Goal: Task Accomplishment & Management: Use online tool/utility

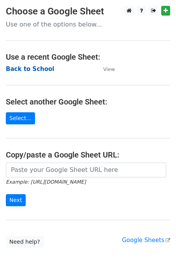
click at [21, 71] on strong "Back to School" at bounding box center [30, 68] width 48 height 7
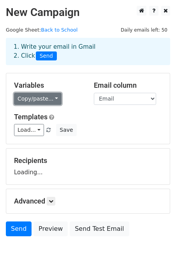
click at [51, 95] on link "Copy/paste..." at bounding box center [38, 99] width 48 height 12
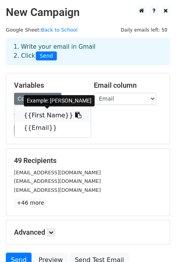
click at [45, 113] on link "{{First Name}}" at bounding box center [52, 115] width 76 height 12
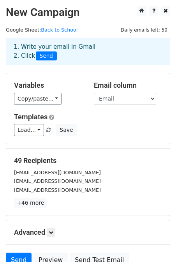
scroll to position [41, 0]
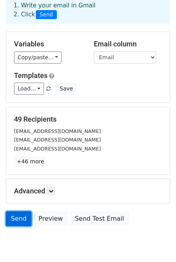
click at [19, 220] on link "Send" at bounding box center [19, 218] width 26 height 15
